Goal: Task Accomplishment & Management: Manage account settings

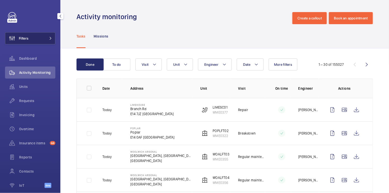
click at [40, 41] on button "Filters" at bounding box center [30, 38] width 50 height 12
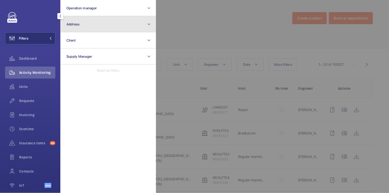
click at [85, 30] on button "Address" at bounding box center [108, 24] width 96 height 16
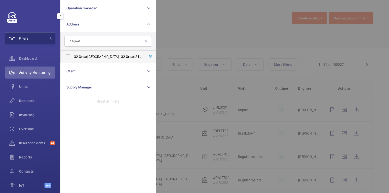
type input "32 great"
click at [93, 54] on label "32 Great Titchfield Street - 32 Great Titchfield Street, LONDON W1W 8BQ" at bounding box center [105, 57] width 88 height 12
click at [73, 54] on input "32 Great Titchfield Street - 32 Great Titchfield Street, LONDON W1W 8BQ" at bounding box center [68, 57] width 10 height 10
checkbox input "true"
click at [201, 25] on div at bounding box center [350, 96] width 389 height 193
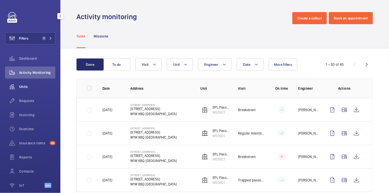
click at [24, 86] on span "Units" at bounding box center [37, 86] width 36 height 5
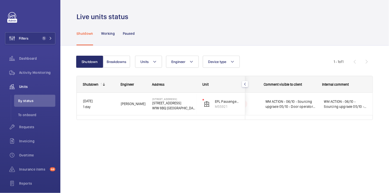
scroll to position [0, 104]
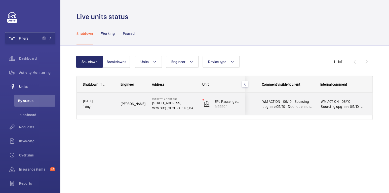
click at [348, 107] on span "WM ACTION - 06/10 - Sourcing upgrade 05/10 - Door operator failed" at bounding box center [344, 104] width 46 height 10
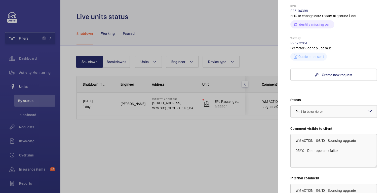
scroll to position [159, 0]
click at [185, 34] on div at bounding box center [194, 96] width 389 height 193
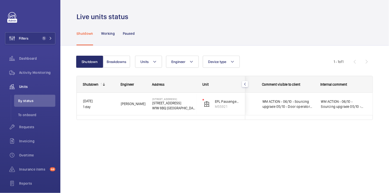
scroll to position [0, 0]
click at [39, 71] on span "Activity Monitoring" at bounding box center [37, 72] width 36 height 5
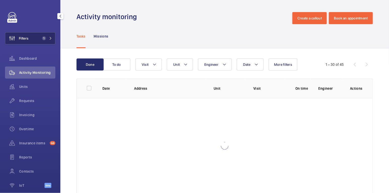
drag, startPoint x: 30, startPoint y: 37, endPoint x: 37, endPoint y: 36, distance: 7.3
click at [30, 37] on button "Filters 1" at bounding box center [30, 38] width 50 height 12
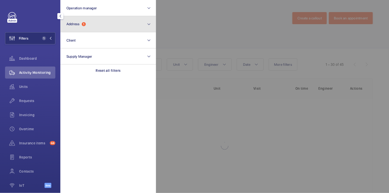
click at [103, 29] on button "Address 1" at bounding box center [108, 24] width 96 height 16
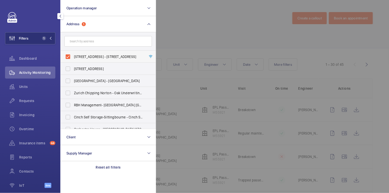
click at [92, 52] on label "32 Great Titchfield Street - 32 Great Titchfield Street, LONDON W1W 8BQ" at bounding box center [105, 57] width 88 height 12
click at [73, 52] on input "32 Great Titchfield Street - 32 Great Titchfield Street, LONDON W1W 8BQ" at bounding box center [68, 57] width 10 height 10
checkbox input "false"
click at [204, 25] on div at bounding box center [350, 96] width 389 height 193
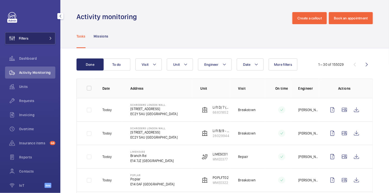
click at [38, 40] on button "Filters" at bounding box center [30, 38] width 50 height 12
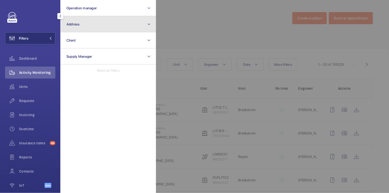
click at [104, 26] on button "Address" at bounding box center [108, 24] width 96 height 16
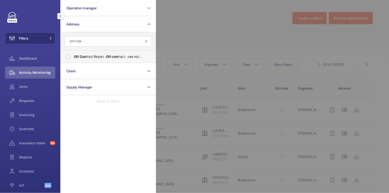
type input "OFF CON"
click at [102, 58] on span "Off Con tract Repair - Off con tract - see notes in description, LONDON XXXX" at bounding box center [108, 56] width 69 height 5
click at [73, 58] on input "Off Con tract Repair - Off con tract - see notes in description, LONDON XXXX" at bounding box center [68, 57] width 10 height 10
checkbox input "true"
click at [247, 20] on div at bounding box center [350, 96] width 389 height 193
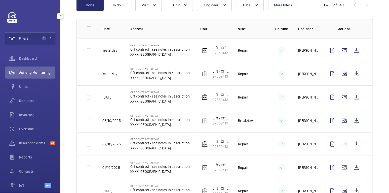
scroll to position [59, 0]
click at [38, 36] on button "Filters 1" at bounding box center [30, 38] width 50 height 12
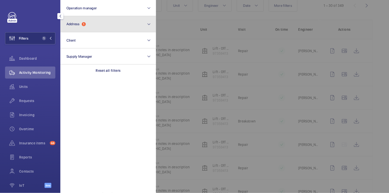
click at [95, 26] on button "Address 1" at bounding box center [108, 24] width 96 height 16
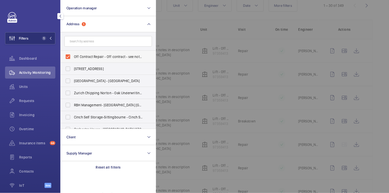
click at [79, 55] on span "Off Contract Repair - Off contract - see notes in description, LONDON XXXX" at bounding box center [108, 56] width 69 height 5
click at [73, 55] on input "Off Contract Repair - Off contract - see notes in description, LONDON XXXX" at bounding box center [68, 57] width 10 height 10
checkbox input "false"
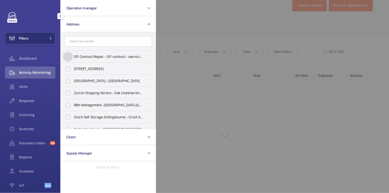
scroll to position [13, 0]
click at [93, 41] on input "text" at bounding box center [108, 41] width 88 height 11
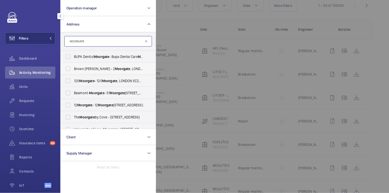
type input "MOORGATE"
click at [95, 69] on span "Brown Shipley - 2 Moorgate , LONDON EC2M 6TX" at bounding box center [108, 68] width 69 height 5
click at [73, 69] on input "Brown Shipley - 2 Moorgate , LONDON EC2M 6TX" at bounding box center [68, 69] width 10 height 10
checkbox input "true"
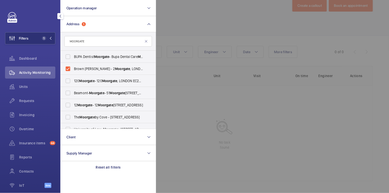
click at [192, 33] on div at bounding box center [350, 96] width 389 height 193
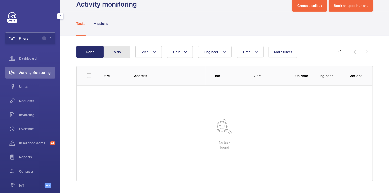
click at [110, 54] on button "To do" at bounding box center [116, 52] width 27 height 12
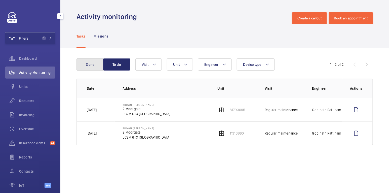
click at [92, 62] on button "Done" at bounding box center [89, 64] width 27 height 12
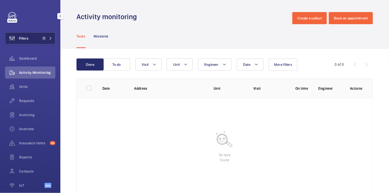
click at [40, 39] on span "1" at bounding box center [43, 38] width 6 height 4
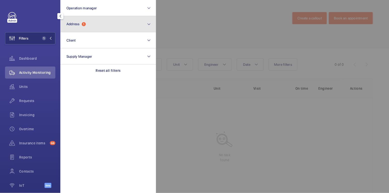
click at [89, 30] on button "Address 1" at bounding box center [108, 24] width 96 height 16
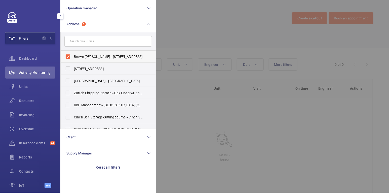
click at [83, 55] on span "Brown Shipley - 2 Moorgate, LONDON EC2M 6TX" at bounding box center [108, 56] width 69 height 5
click at [73, 55] on input "Brown Shipley - 2 Moorgate, LONDON EC2M 6TX" at bounding box center [68, 57] width 10 height 10
checkbox input "false"
click at [88, 43] on input "text" at bounding box center [108, 41] width 88 height 11
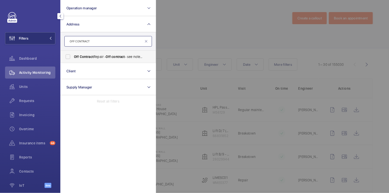
type input "OFF CONTRACT"
click at [94, 56] on span "Off Contract Repair - Off contract - see notes in description, LONDON XXXX" at bounding box center [108, 56] width 69 height 5
click at [73, 56] on input "Off Contract Repair - Off contract - see notes in description, LONDON XXXX" at bounding box center [68, 57] width 10 height 10
checkbox input "true"
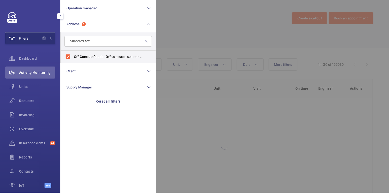
click at [219, 35] on div at bounding box center [350, 96] width 389 height 193
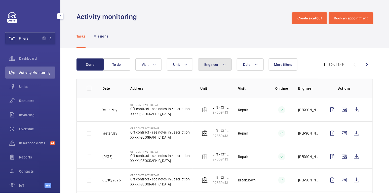
click at [217, 69] on button "Engineer" at bounding box center [215, 64] width 34 height 12
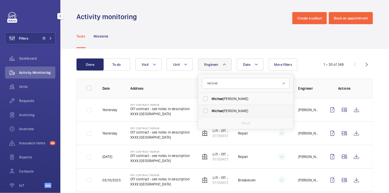
type input "MICHAE"
click at [224, 111] on span "Michae l Burns" at bounding box center [245, 110] width 69 height 5
click at [210, 111] on input "Michae l Burns" at bounding box center [205, 111] width 10 height 10
checkbox input "true"
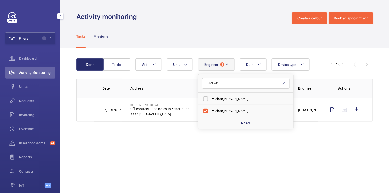
click at [254, 35] on div "Tasks Missions" at bounding box center [224, 36] width 296 height 24
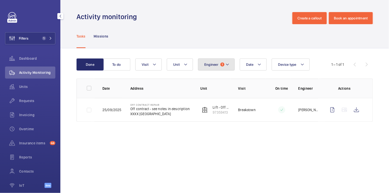
click at [224, 68] on button "Engineer 1" at bounding box center [216, 64] width 37 height 12
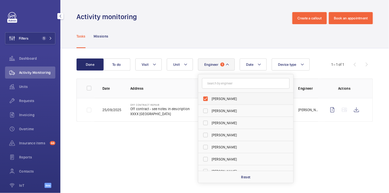
click at [212, 98] on span "Michael Burns" at bounding box center [245, 98] width 69 height 5
click at [210, 98] on input "Michael Burns" at bounding box center [205, 99] width 10 height 10
checkbox input "false"
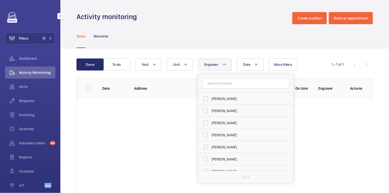
click at [189, 26] on div "Tasks Missions" at bounding box center [224, 36] width 296 height 24
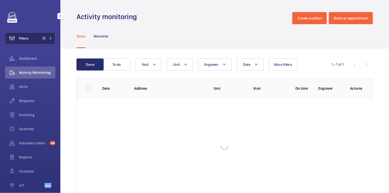
click at [40, 38] on span "1" at bounding box center [43, 38] width 6 height 4
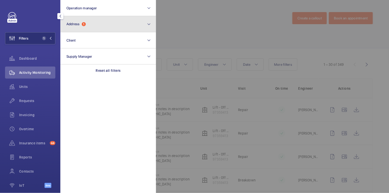
click at [82, 29] on button "Address 1" at bounding box center [108, 24] width 96 height 16
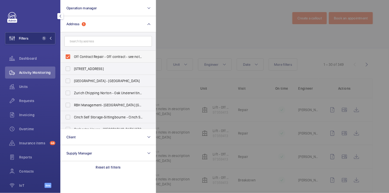
click at [83, 54] on span "Off Contract Repair - Off contract - see notes in description, LONDON XXXX" at bounding box center [108, 56] width 69 height 5
click at [73, 54] on input "Off Contract Repair - Off contract - see notes in description, LONDON XXXX" at bounding box center [68, 57] width 10 height 10
checkbox input "false"
click at [236, 6] on div at bounding box center [350, 96] width 389 height 193
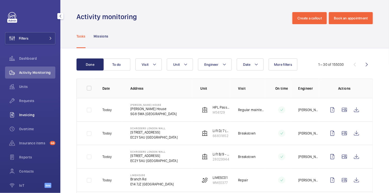
click at [34, 115] on span "Invoicing" at bounding box center [37, 114] width 36 height 5
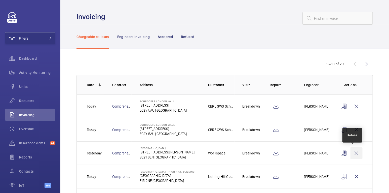
click at [354, 152] on wm-front-icon-button at bounding box center [356, 153] width 12 height 12
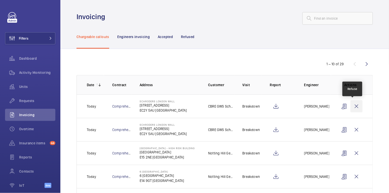
click at [354, 105] on wm-front-icon-button at bounding box center [356, 106] width 12 height 12
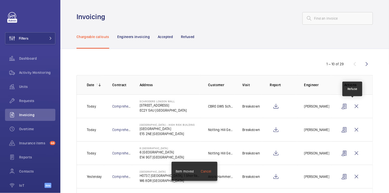
click at [354, 105] on wm-front-icon-button at bounding box center [356, 106] width 12 height 12
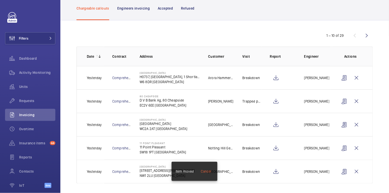
scroll to position [29, 0]
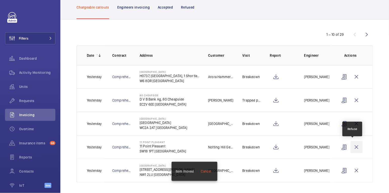
click at [354, 145] on wm-front-icon-button at bounding box center [356, 147] width 12 height 12
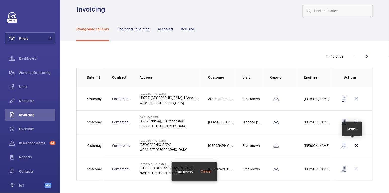
scroll to position [6, 0]
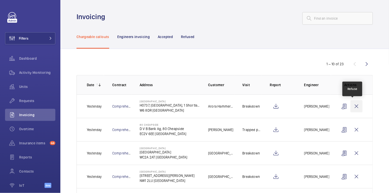
click at [351, 103] on wm-front-icon-button at bounding box center [356, 106] width 12 height 12
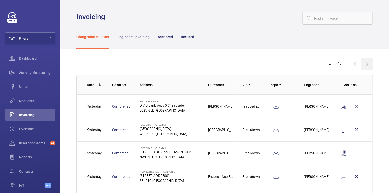
click at [364, 63] on wm-front-icon-button at bounding box center [367, 64] width 12 height 12
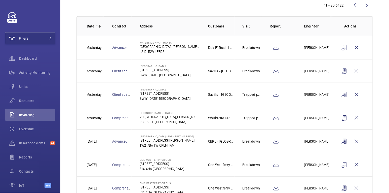
scroll to position [54, 0]
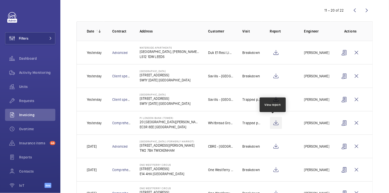
click at [275, 123] on wm-front-icon-button at bounding box center [276, 123] width 12 height 12
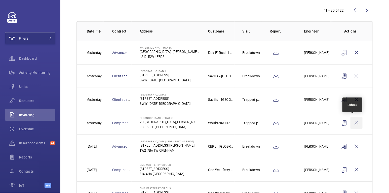
click at [354, 122] on wm-front-icon-button at bounding box center [356, 123] width 12 height 12
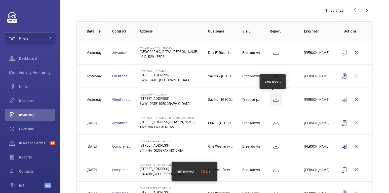
click at [275, 98] on wm-front-icon-button at bounding box center [276, 99] width 12 height 12
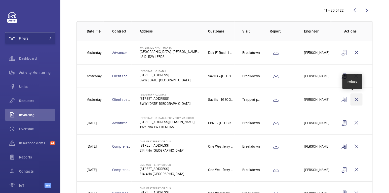
click at [355, 99] on wm-front-icon-button at bounding box center [356, 99] width 12 height 12
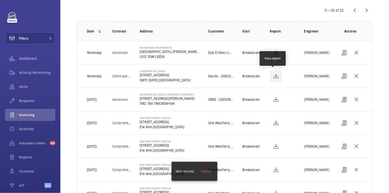
click at [276, 75] on wm-front-icon-button at bounding box center [276, 76] width 12 height 12
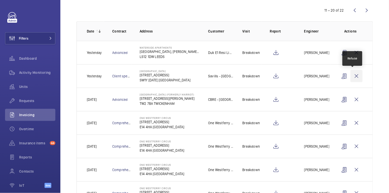
click at [354, 76] on wm-front-icon-button at bounding box center [356, 76] width 12 height 12
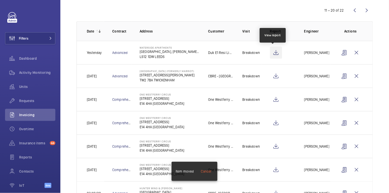
click at [276, 51] on wm-front-icon-button at bounding box center [276, 53] width 12 height 12
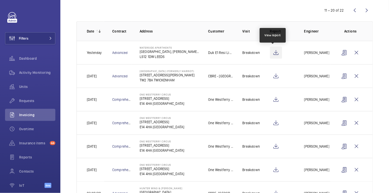
click at [272, 52] on wm-front-icon-button at bounding box center [276, 53] width 12 height 12
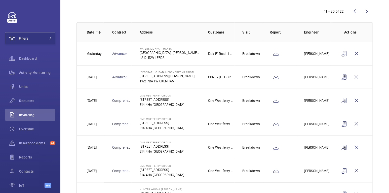
scroll to position [52, 0]
click at [353, 12] on wm-front-icon-button at bounding box center [355, 12] width 12 height 12
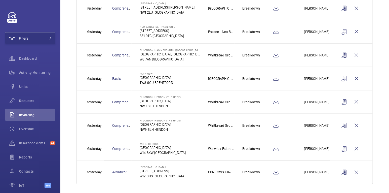
scroll to position [145, 0]
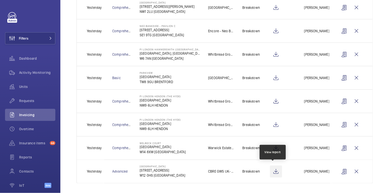
click at [272, 169] on wm-front-icon-button at bounding box center [276, 171] width 12 height 12
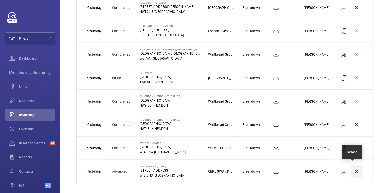
click at [354, 168] on wm-front-icon-button at bounding box center [356, 171] width 12 height 12
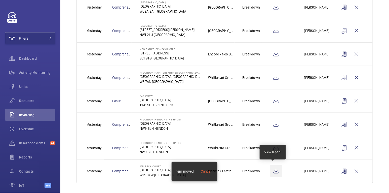
click at [273, 171] on wm-front-icon-button at bounding box center [276, 171] width 12 height 12
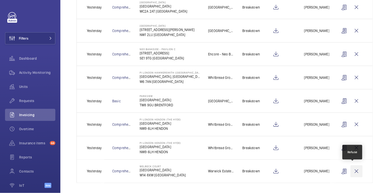
click at [353, 168] on wm-front-icon-button at bounding box center [356, 171] width 12 height 12
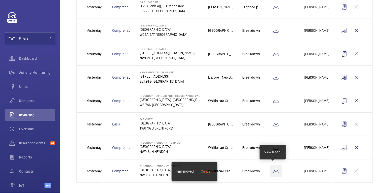
click at [275, 168] on wm-front-icon-button at bounding box center [276, 171] width 12 height 12
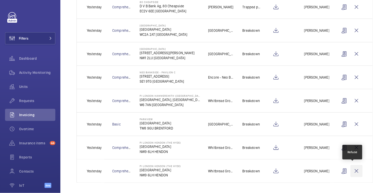
click at [352, 168] on wm-front-icon-button at bounding box center [356, 171] width 12 height 12
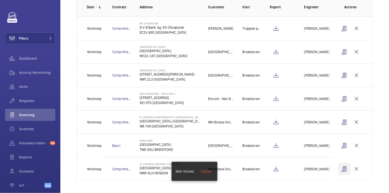
scroll to position [76, 0]
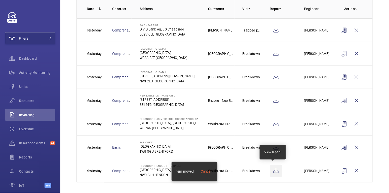
click at [272, 169] on wm-front-icon-button at bounding box center [276, 170] width 12 height 12
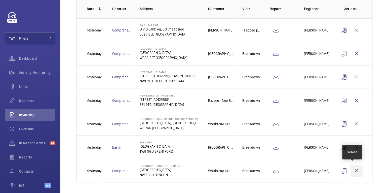
click at [352, 172] on wm-front-icon-button at bounding box center [356, 170] width 12 height 12
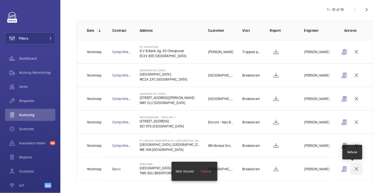
scroll to position [53, 0]
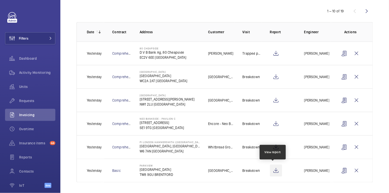
click at [273, 171] on wm-front-icon-button at bounding box center [276, 170] width 12 height 12
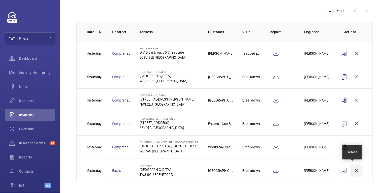
click at [356, 171] on wm-front-icon-button at bounding box center [356, 170] width 12 height 12
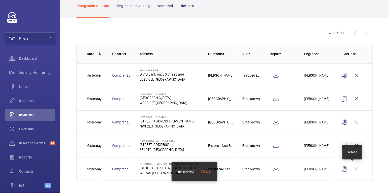
scroll to position [29, 0]
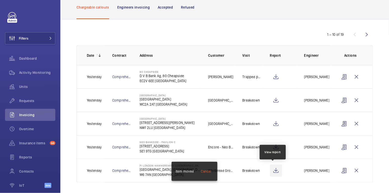
click at [274, 167] on wm-front-icon-button at bounding box center [276, 170] width 12 height 12
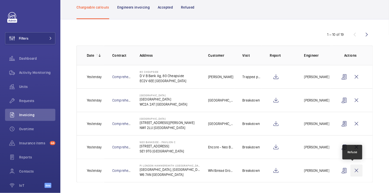
click at [355, 170] on wm-front-icon-button at bounding box center [356, 170] width 12 height 12
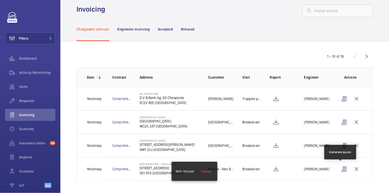
scroll to position [6, 0]
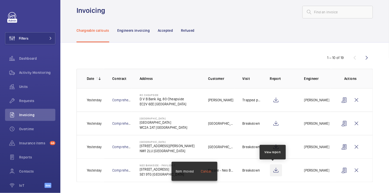
click at [272, 169] on wm-front-icon-button at bounding box center [276, 170] width 12 height 12
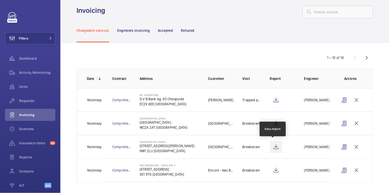
click at [272, 146] on wm-front-icon-button at bounding box center [276, 147] width 12 height 12
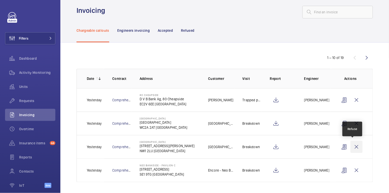
click at [353, 147] on wm-front-icon-button at bounding box center [356, 147] width 12 height 12
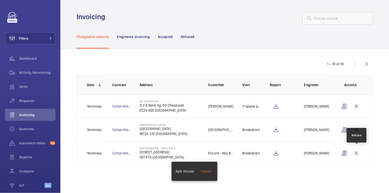
scroll to position [0, 0]
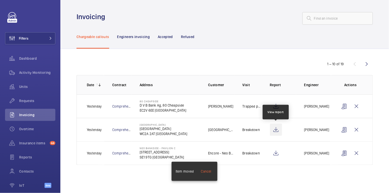
click at [279, 132] on wm-front-icon-button at bounding box center [276, 129] width 12 height 12
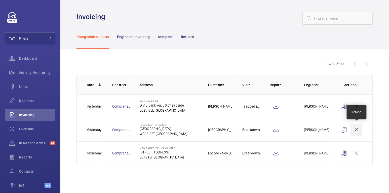
click at [357, 131] on wm-front-icon-button at bounding box center [356, 129] width 12 height 12
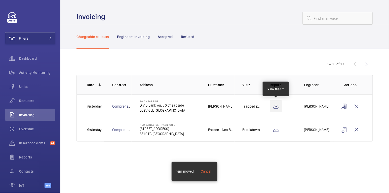
click at [277, 107] on wm-front-icon-button at bounding box center [276, 106] width 12 height 12
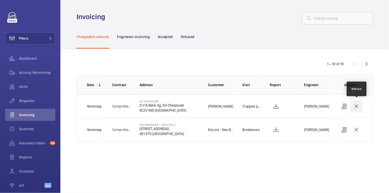
click at [359, 106] on wm-front-icon-button at bounding box center [356, 106] width 12 height 12
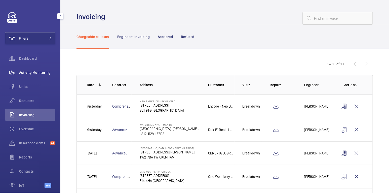
click at [42, 72] on span "Activity Monitoring" at bounding box center [37, 72] width 36 height 5
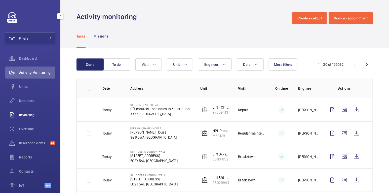
click at [32, 115] on span "Invoicing" at bounding box center [37, 114] width 36 height 5
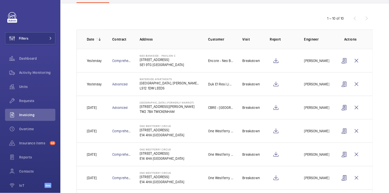
scroll to position [145, 0]
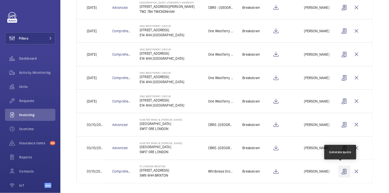
click at [339, 171] on wm-front-icon-button at bounding box center [344, 171] width 12 height 12
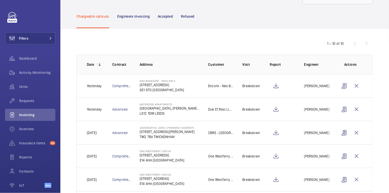
scroll to position [0, 0]
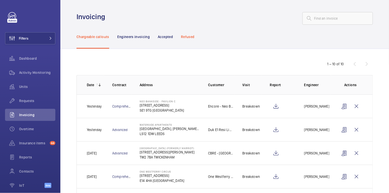
click at [191, 37] on p "Refused" at bounding box center [187, 36] width 13 height 5
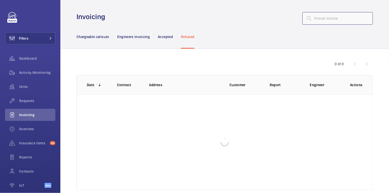
click at [327, 21] on input "text" at bounding box center [337, 18] width 70 height 13
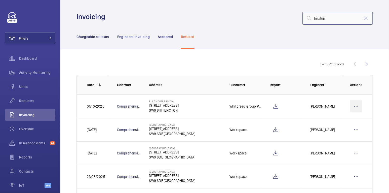
type input "brixton"
click at [354, 106] on wm-front-icon-button at bounding box center [356, 106] width 12 height 12
click at [342, 123] on div "Move to Engineers invoicing" at bounding box center [334, 121] width 55 height 9
click at [333, 123] on p "Move to Engineers invoicing" at bounding box center [334, 121] width 45 height 5
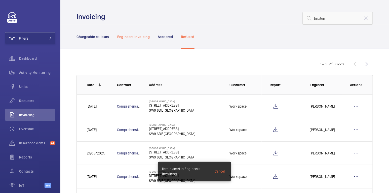
click at [134, 38] on p "Engineers invoicing" at bounding box center [133, 36] width 33 height 5
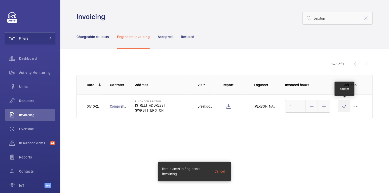
click at [344, 108] on wm-front-icon-button at bounding box center [344, 106] width 12 height 12
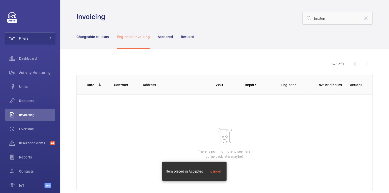
click at [363, 19] on mat-icon at bounding box center [366, 18] width 6 height 6
click at [89, 36] on p "Chargeable callouts" at bounding box center [92, 36] width 33 height 5
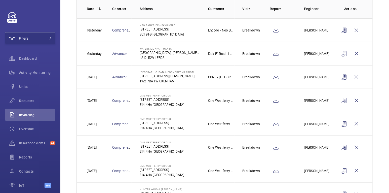
scroll to position [122, 0]
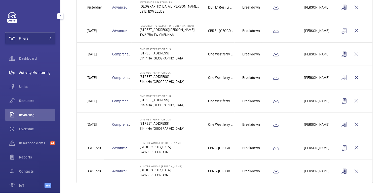
click at [35, 74] on span "Activity Monitoring" at bounding box center [37, 72] width 36 height 5
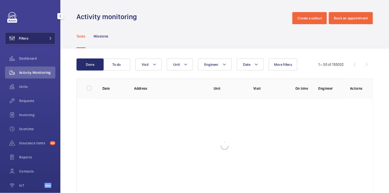
click at [36, 35] on button "Filters" at bounding box center [30, 38] width 50 height 12
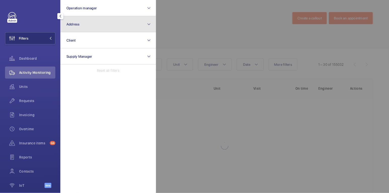
click at [92, 26] on button "Address" at bounding box center [108, 24] width 96 height 16
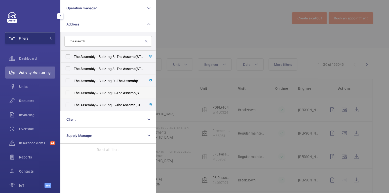
type input "the assemb"
click at [92, 93] on span "Assemb" at bounding box center [86, 93] width 13 height 4
click at [73, 93] on input "The Assemb ly - Building C - The Assemb ly - Building C, Montrose Crescent, WEM…" at bounding box center [68, 93] width 10 height 10
checkbox input "true"
click at [197, 15] on div at bounding box center [350, 96] width 389 height 193
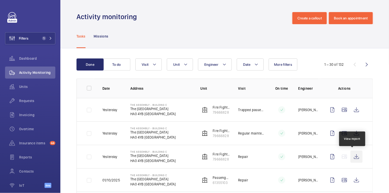
click at [357, 155] on wm-front-icon-button at bounding box center [356, 156] width 12 height 12
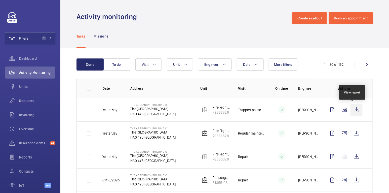
click at [355, 108] on wm-front-icon-button at bounding box center [356, 110] width 12 height 12
click at [31, 102] on span "Requests" at bounding box center [37, 100] width 36 height 5
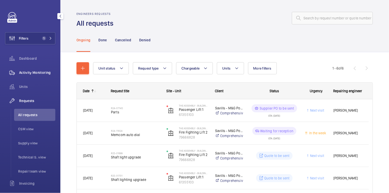
click at [44, 72] on span "Activity Monitoring" at bounding box center [37, 72] width 36 height 5
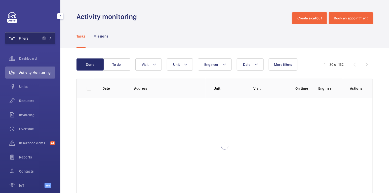
click at [45, 39] on span "1" at bounding box center [46, 38] width 12 height 4
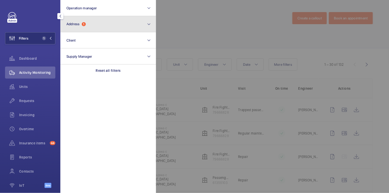
click at [88, 24] on button "Address 1" at bounding box center [108, 24] width 96 height 16
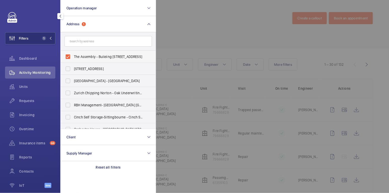
click at [94, 58] on span "The Assembly - Building C - The Assembly - Building C, Montrose Crescent, WEMBL…" at bounding box center [108, 56] width 69 height 5
click at [73, 58] on input "The Assembly - Building C - The Assembly - Building C, Montrose Crescent, WEMBL…" at bounding box center [68, 57] width 10 height 10
checkbox input "false"
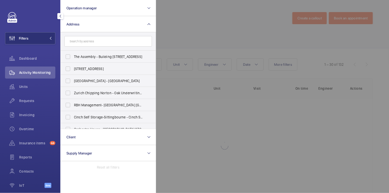
click at [201, 31] on div at bounding box center [350, 96] width 389 height 193
